Goal: Transaction & Acquisition: Purchase product/service

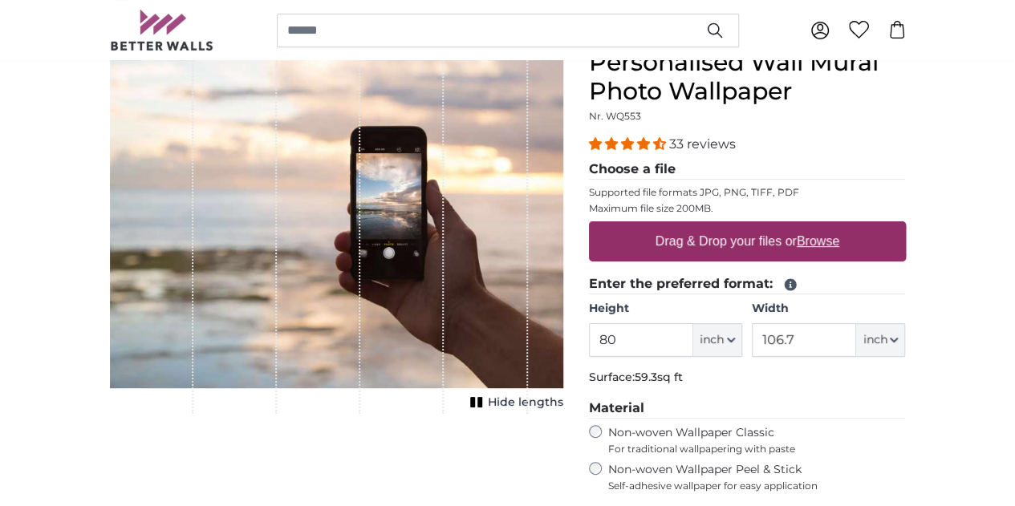
scroll to position [151, 0]
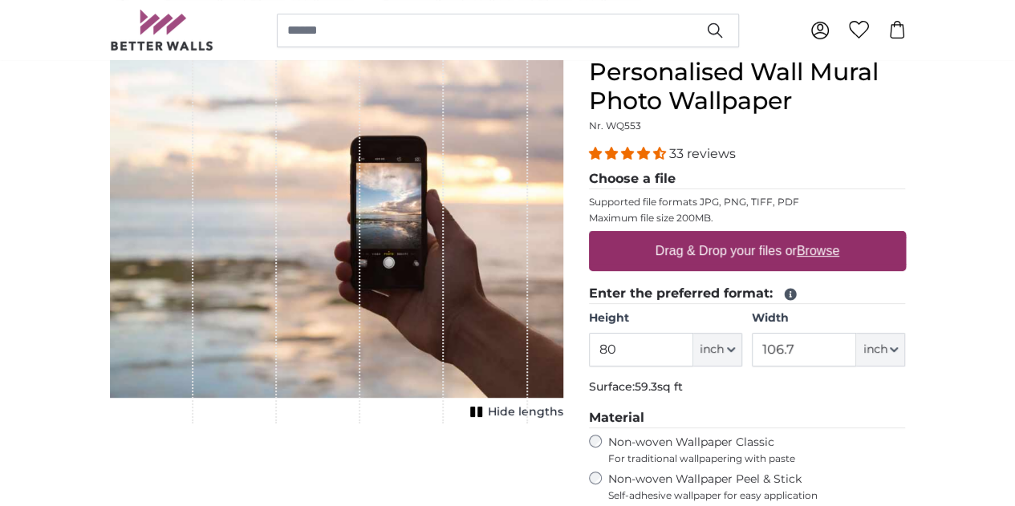
click at [844, 253] on label "Drag & Drop your files or Browse" at bounding box center [746, 251] width 196 height 32
click at [861, 236] on input "Drag & Drop your files or Browse" at bounding box center [747, 233] width 317 height 5
type input "**********"
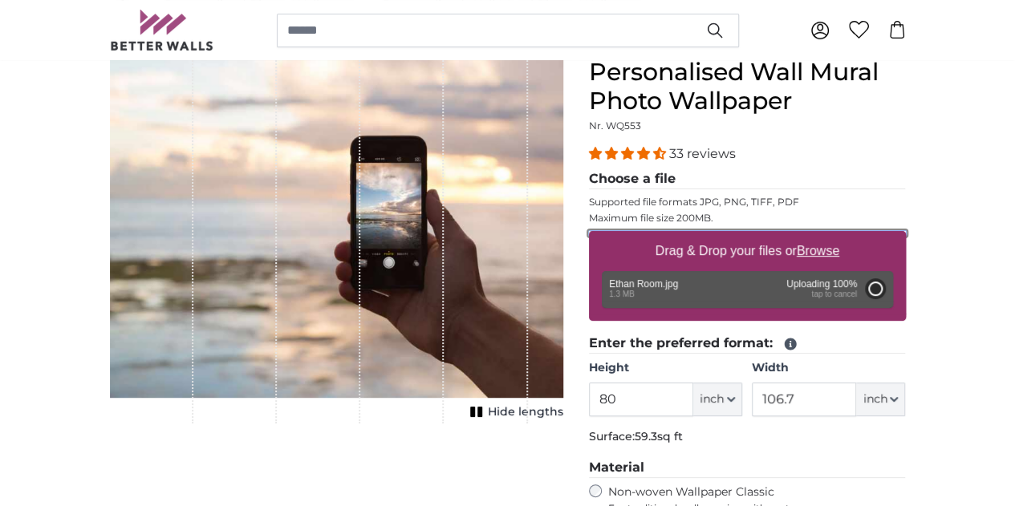
type input "78.7"
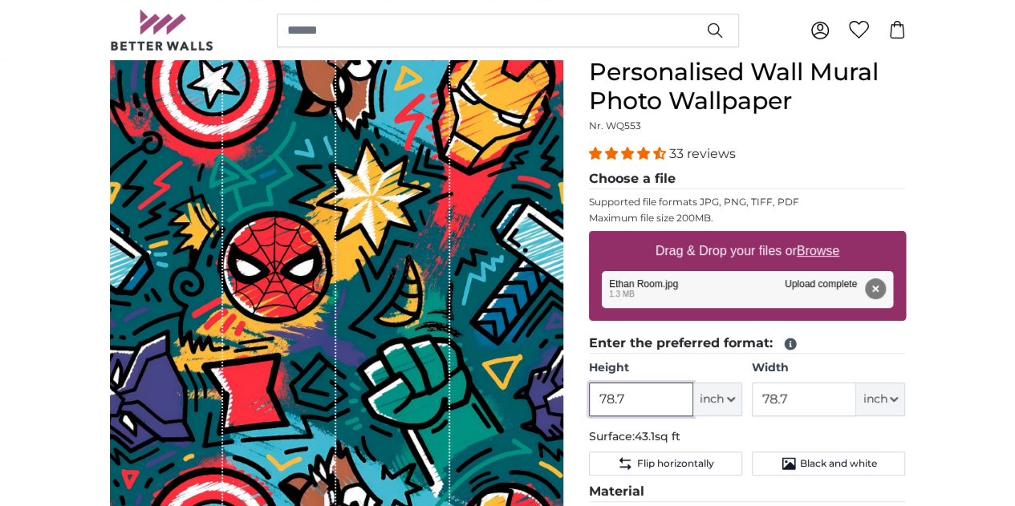
drag, startPoint x: 737, startPoint y: 402, endPoint x: 682, endPoint y: 400, distance: 55.4
click at [682, 400] on div "Personalised Wall Mural Photo Wallpaper Nr. WQ553 33 reviews Choose a file Supp…" at bounding box center [747, 454] width 342 height 793
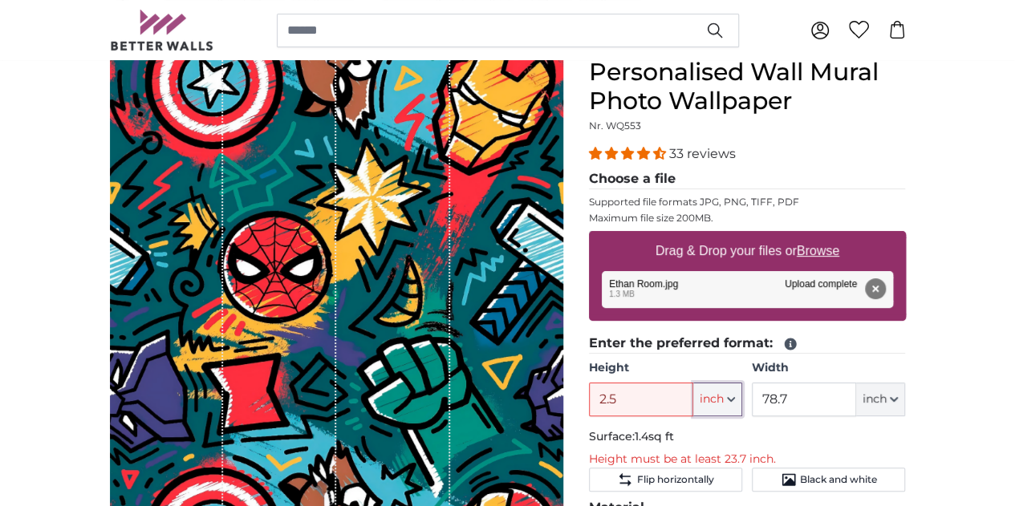
click at [742, 407] on button "inch" at bounding box center [717, 400] width 49 height 34
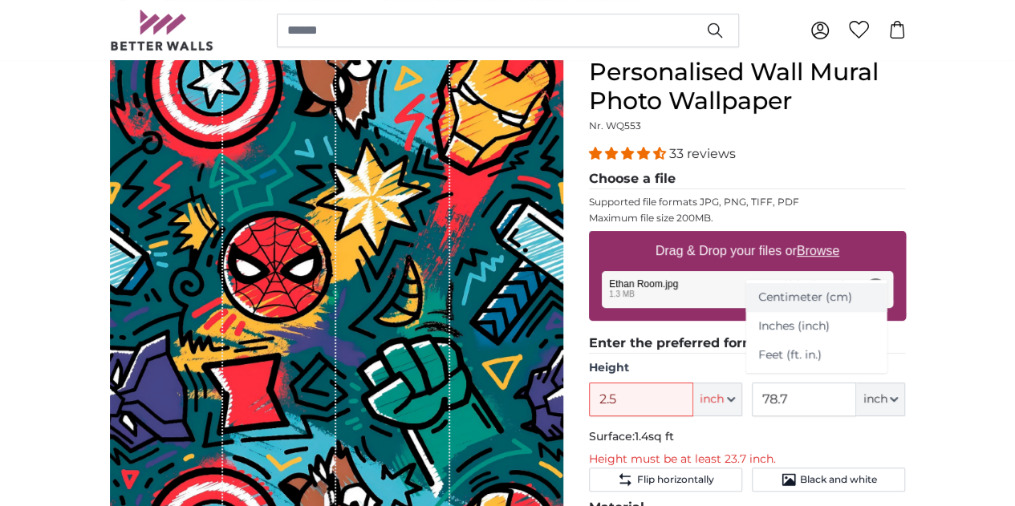
click at [820, 296] on link "Centimeter (cm)" at bounding box center [815, 297] width 141 height 29
type input "199.9"
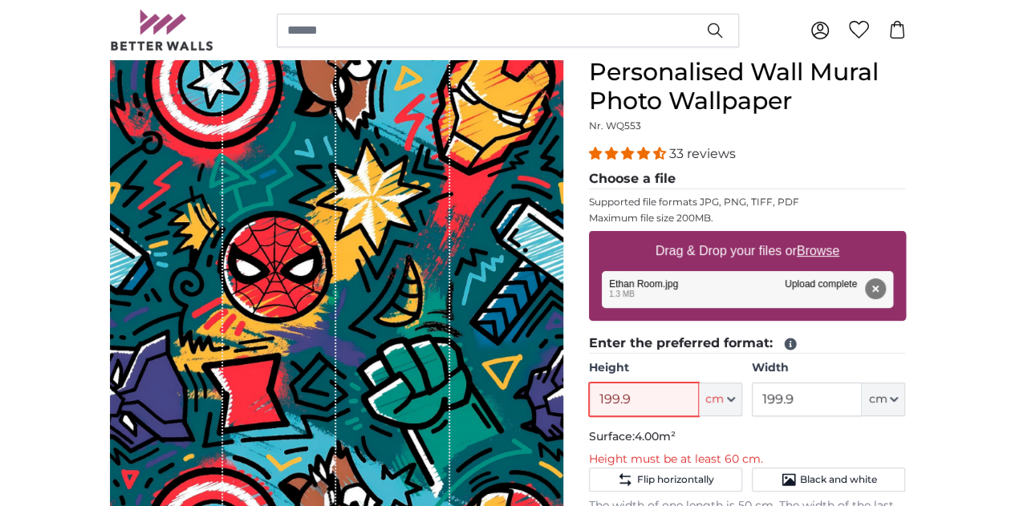
drag, startPoint x: 751, startPoint y: 400, endPoint x: 579, endPoint y: 402, distance: 171.6
click at [579, 402] on product-detail "Cancel Crop image Hide lengths Personalised Wall Mural Photo Wallpaper Nr. WQ55…" at bounding box center [507, 468] width 821 height 873
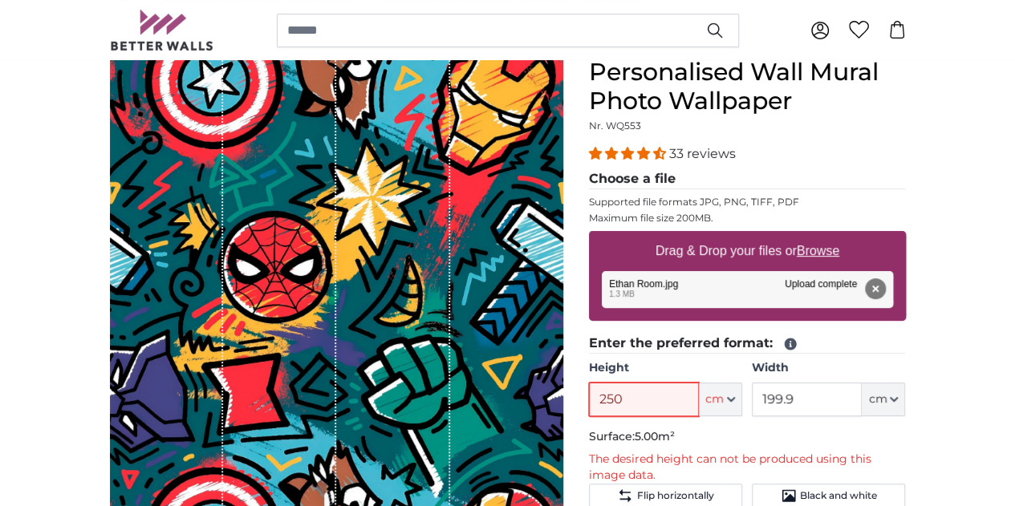
type input "250"
drag, startPoint x: 919, startPoint y: 391, endPoint x: 808, endPoint y: 347, distance: 118.8
click at [808, 347] on fieldset "Enter the preferred format: Height 250 ft cm Centimeter (cm) Inches (inch) Feet…" at bounding box center [747, 440] width 317 height 213
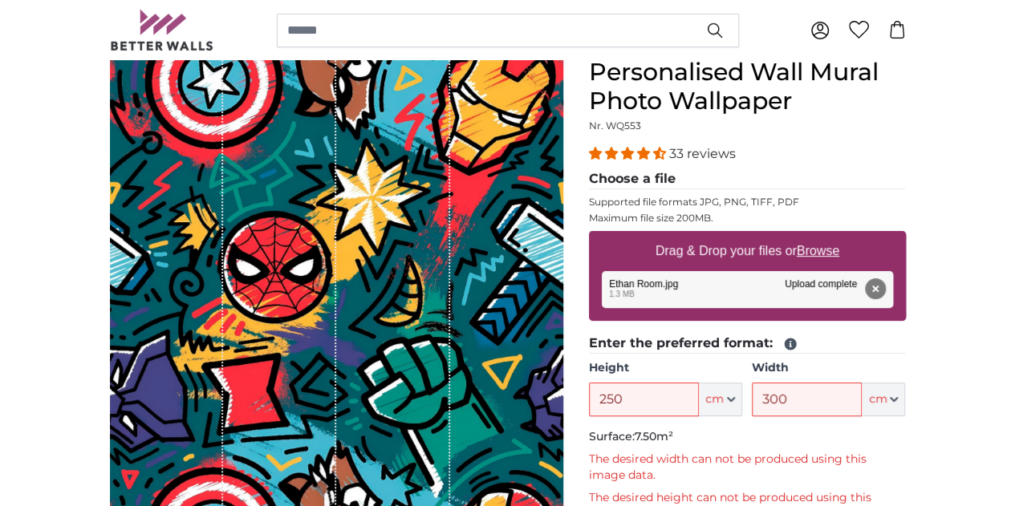
click at [905, 442] on p "Surface: 7.50m²" at bounding box center [747, 437] width 317 height 16
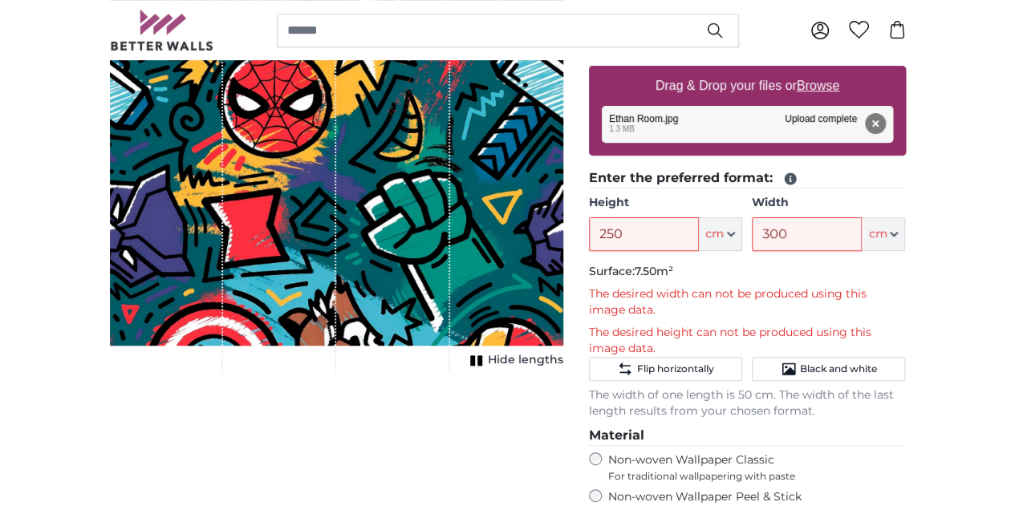
scroll to position [301, 0]
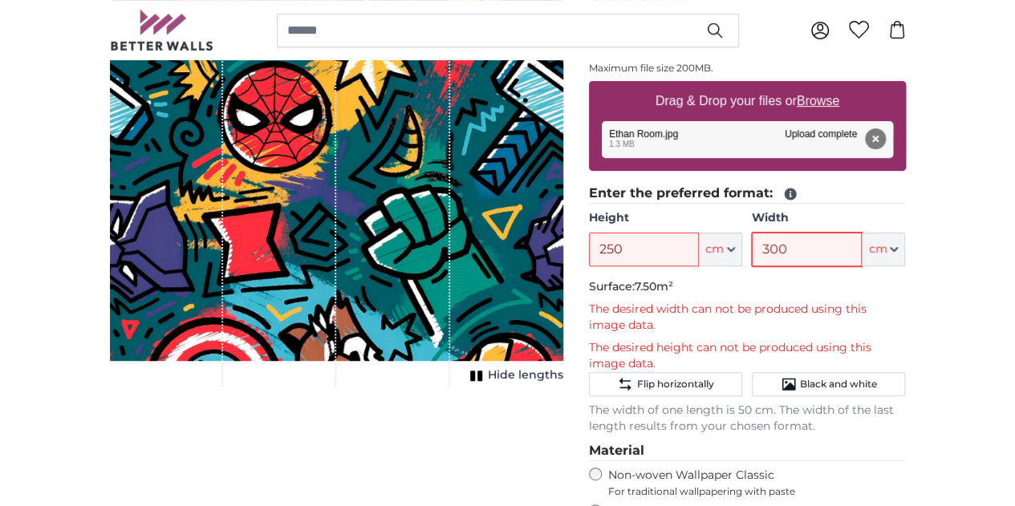
drag, startPoint x: 903, startPoint y: 248, endPoint x: 802, endPoint y: 255, distance: 101.3
click at [802, 255] on div "Height 250 ft cm Centimeter (cm) Inches (inch) Feet (ft. in.) Width 300 ft cm C…" at bounding box center [747, 238] width 317 height 56
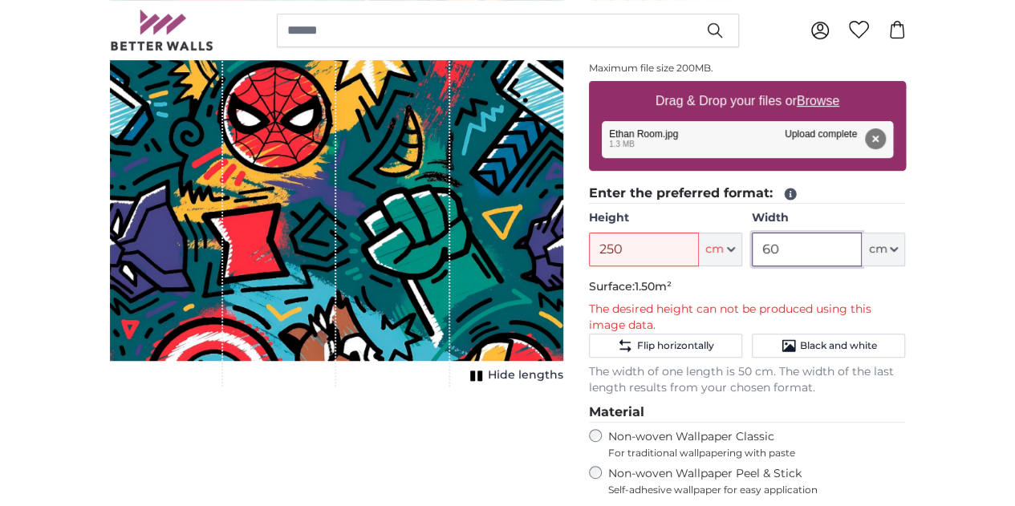
type input "60"
click at [905, 286] on p "Surface: 1.50m²" at bounding box center [747, 287] width 317 height 16
click at [699, 257] on input "250" at bounding box center [644, 250] width 110 height 34
drag, startPoint x: 698, startPoint y: 241, endPoint x: 630, endPoint y: 235, distance: 67.6
click at [630, 235] on product-detail "Cancel Crop image Hide lengths Personalised Wall Mural Photo Wallpaper Nr. WQ55…" at bounding box center [507, 326] width 821 height 889
